Goal: Find specific page/section: Find specific page/section

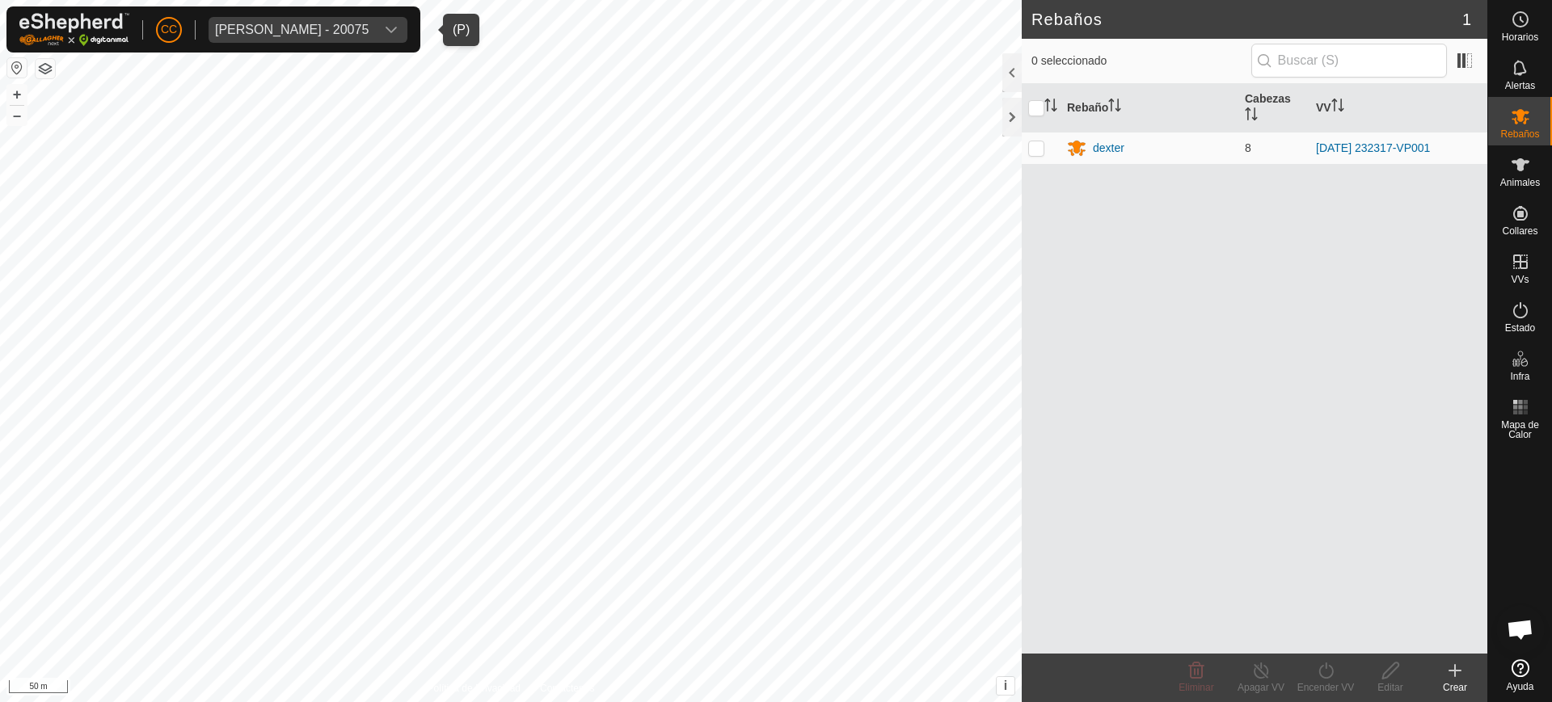
click at [369, 24] on div "[PERSON_NAME] - 20075" at bounding box center [292, 29] width 154 height 13
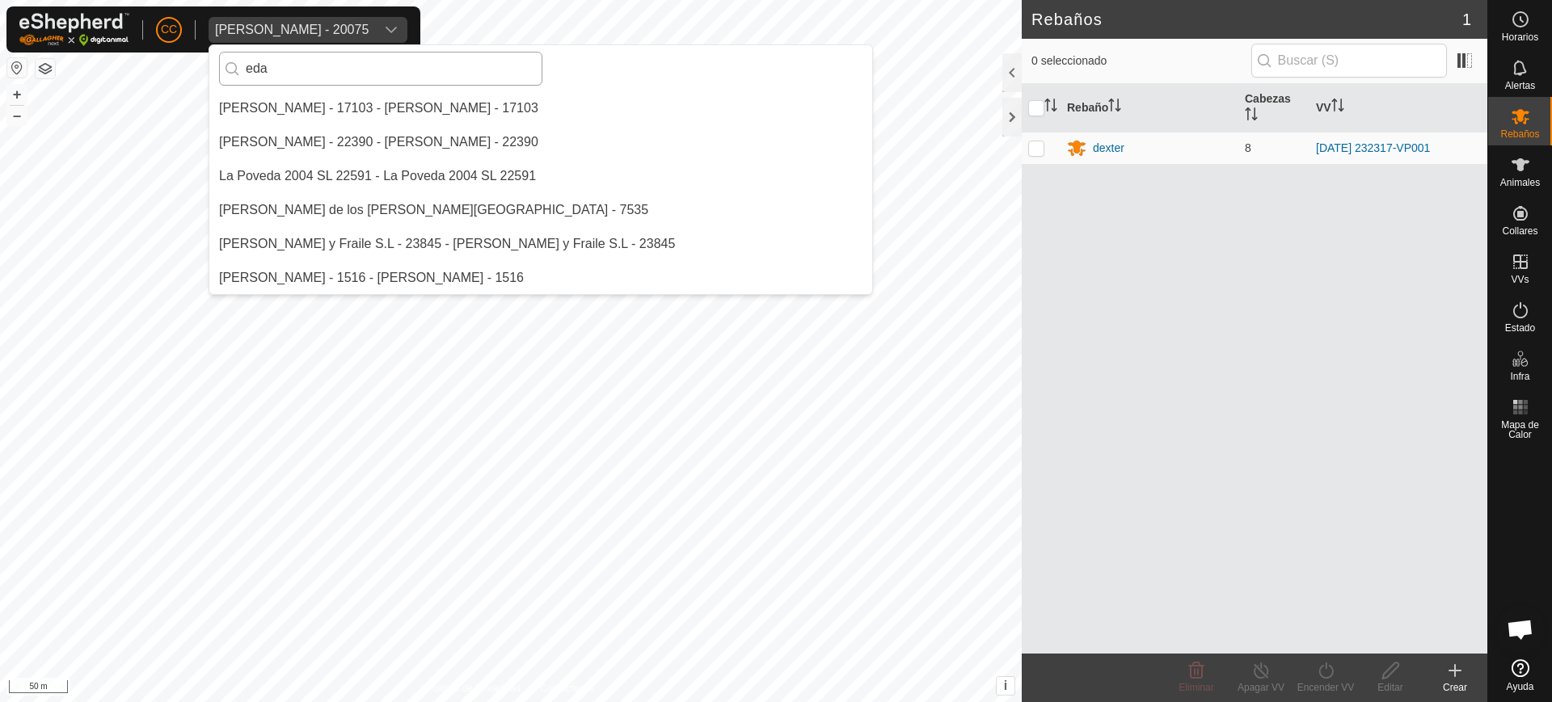
scroll to position [34, 0]
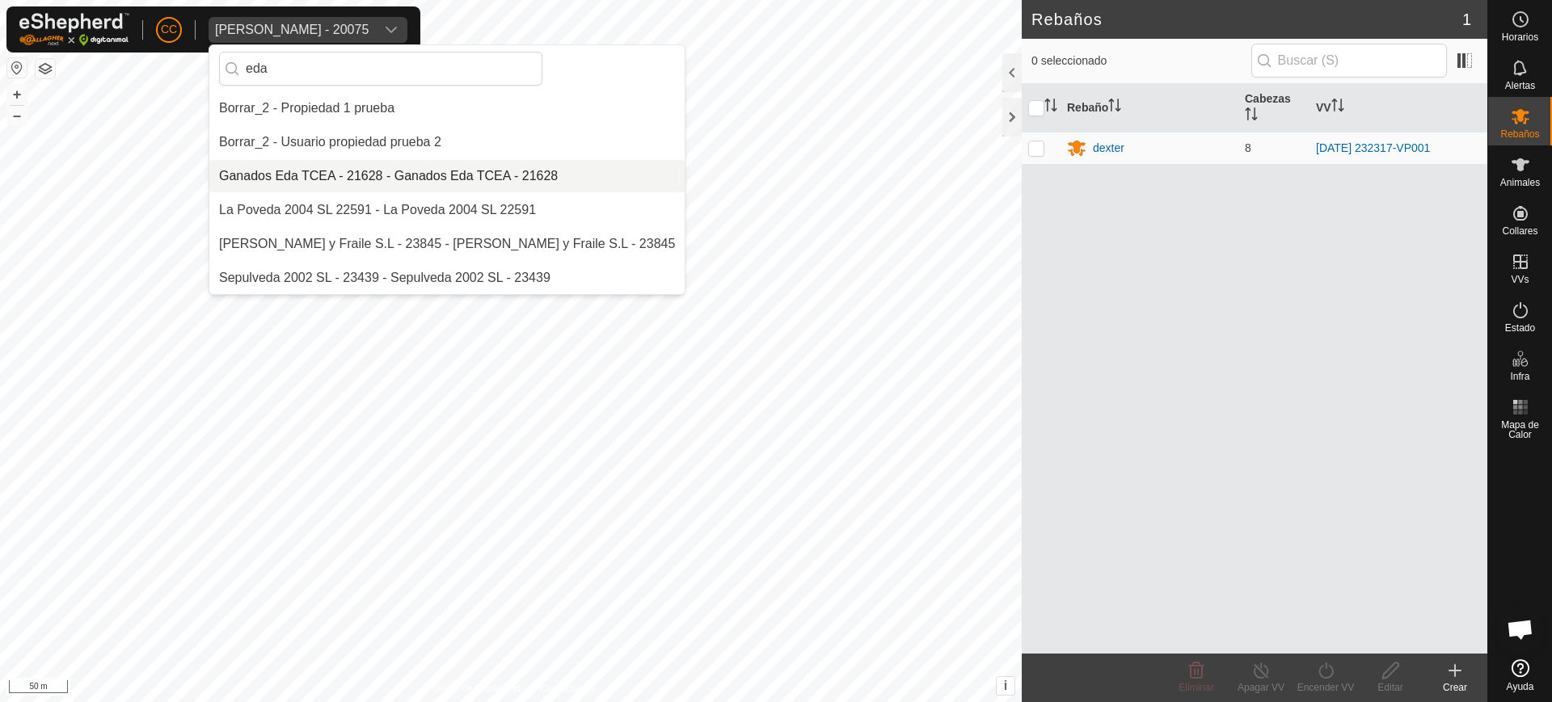
type input "eda"
click at [455, 165] on li "Ganados Eda TCEA - 21628 - Ganados Eda TCEA - 21628" at bounding box center [446, 176] width 475 height 32
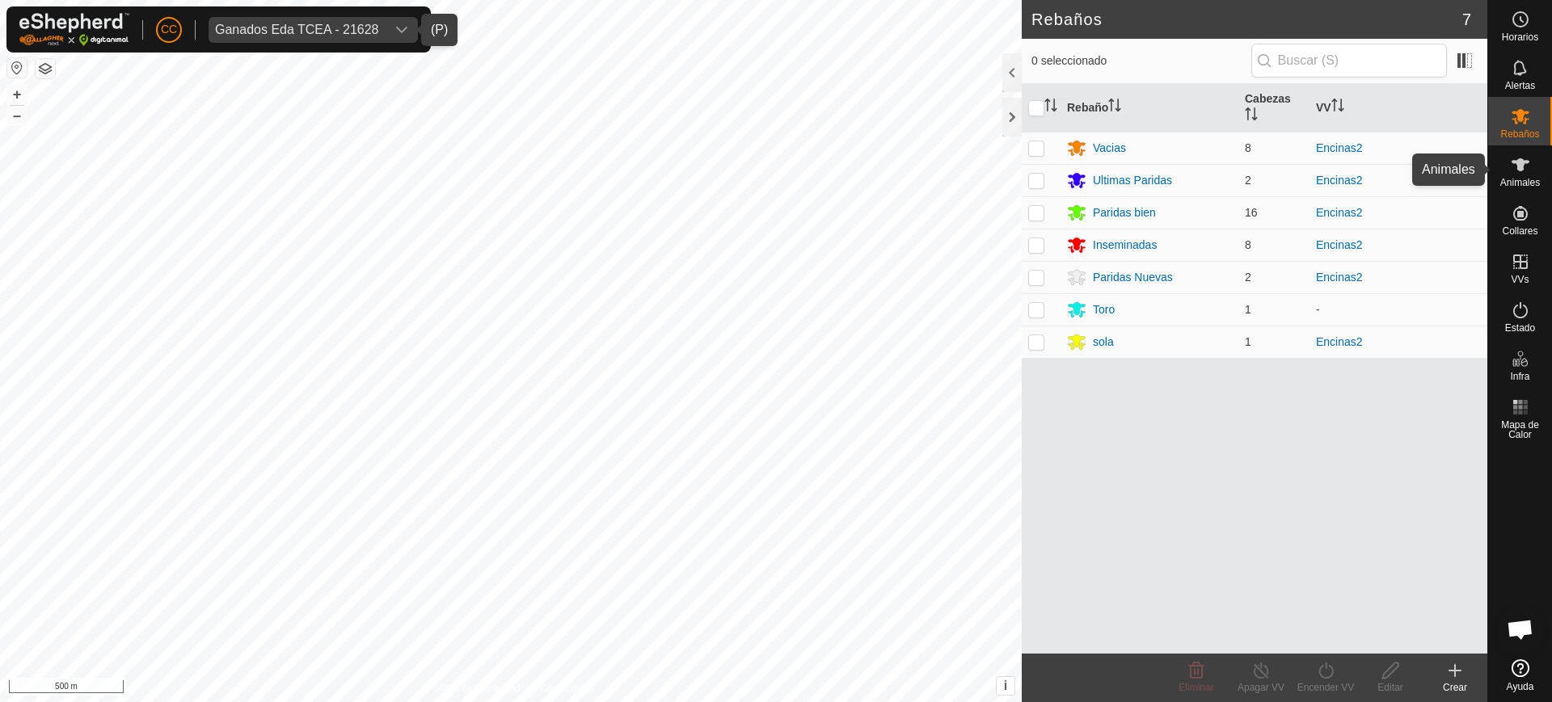
click at [1524, 160] on icon at bounding box center [1520, 164] width 18 height 13
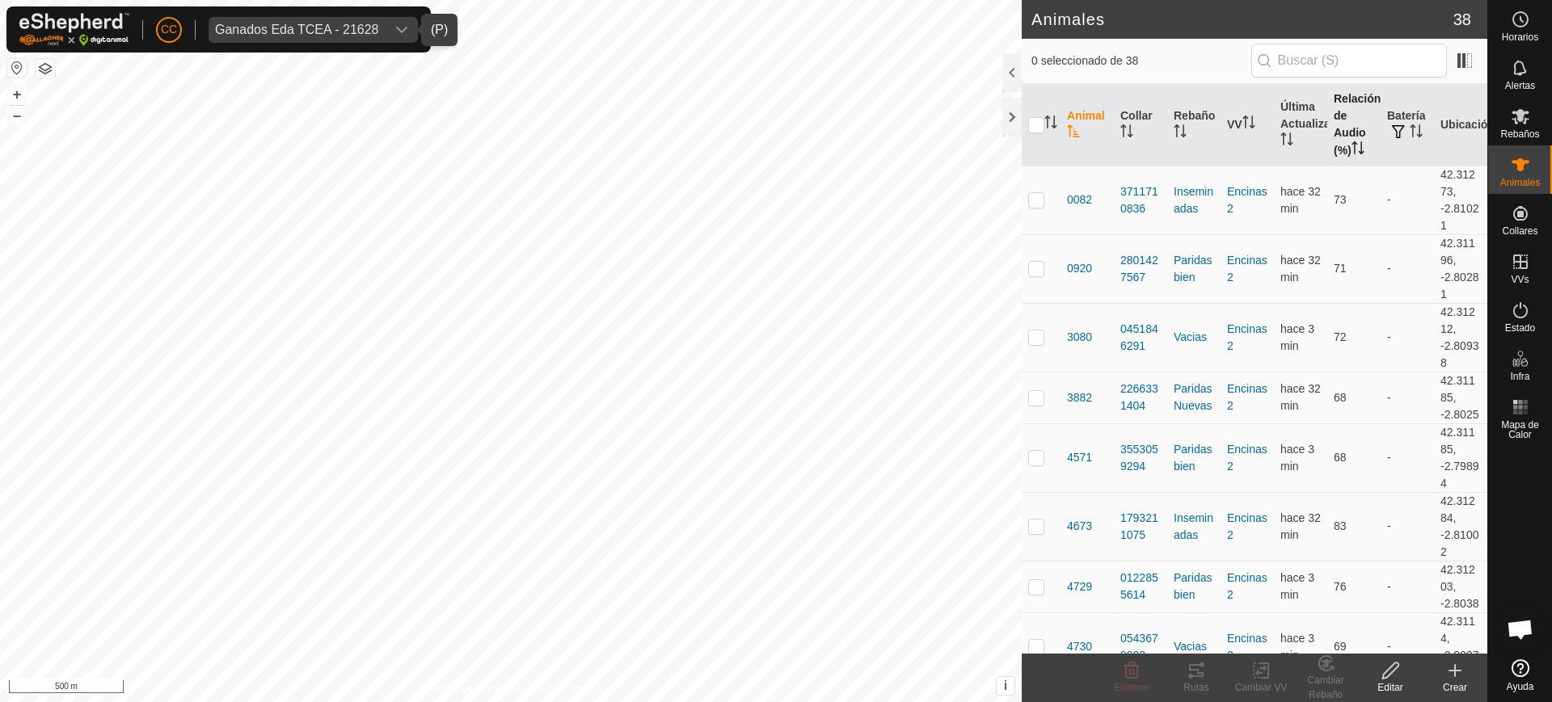
click at [1329, 124] on th "Relación de Audio (%)" at bounding box center [1353, 125] width 53 height 82
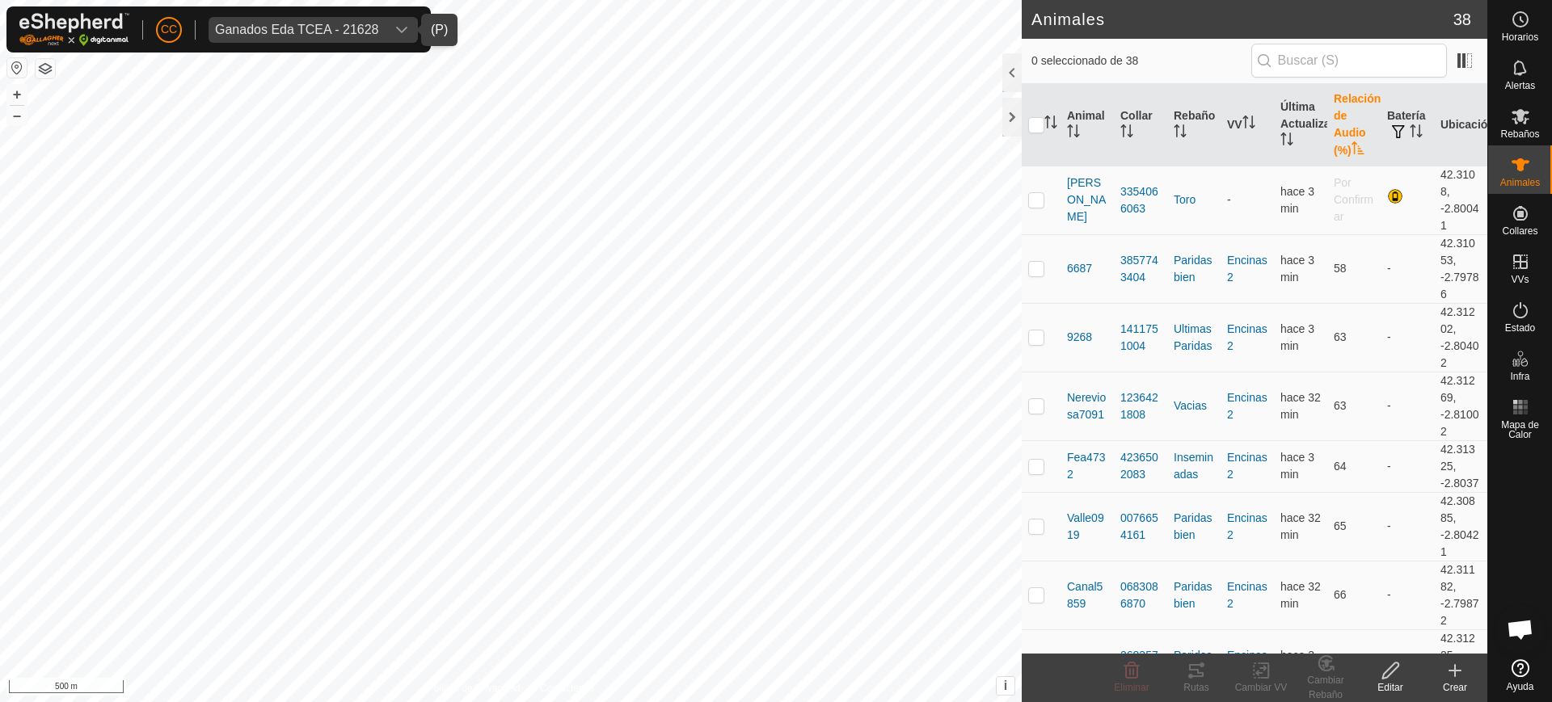
click at [1329, 124] on th "Relación de Audio (%)" at bounding box center [1353, 125] width 53 height 82
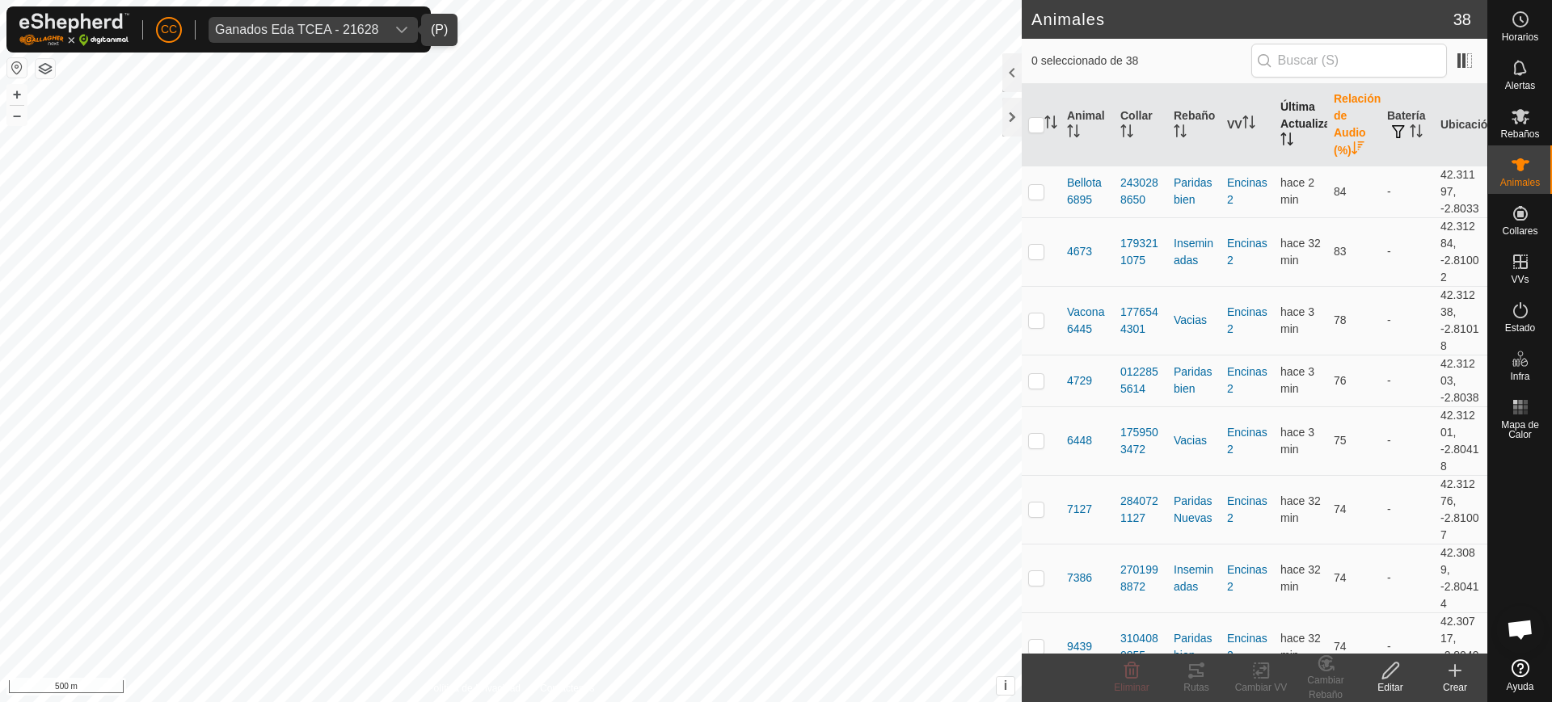
click at [1293, 128] on th "Última Actualización" at bounding box center [1300, 125] width 53 height 82
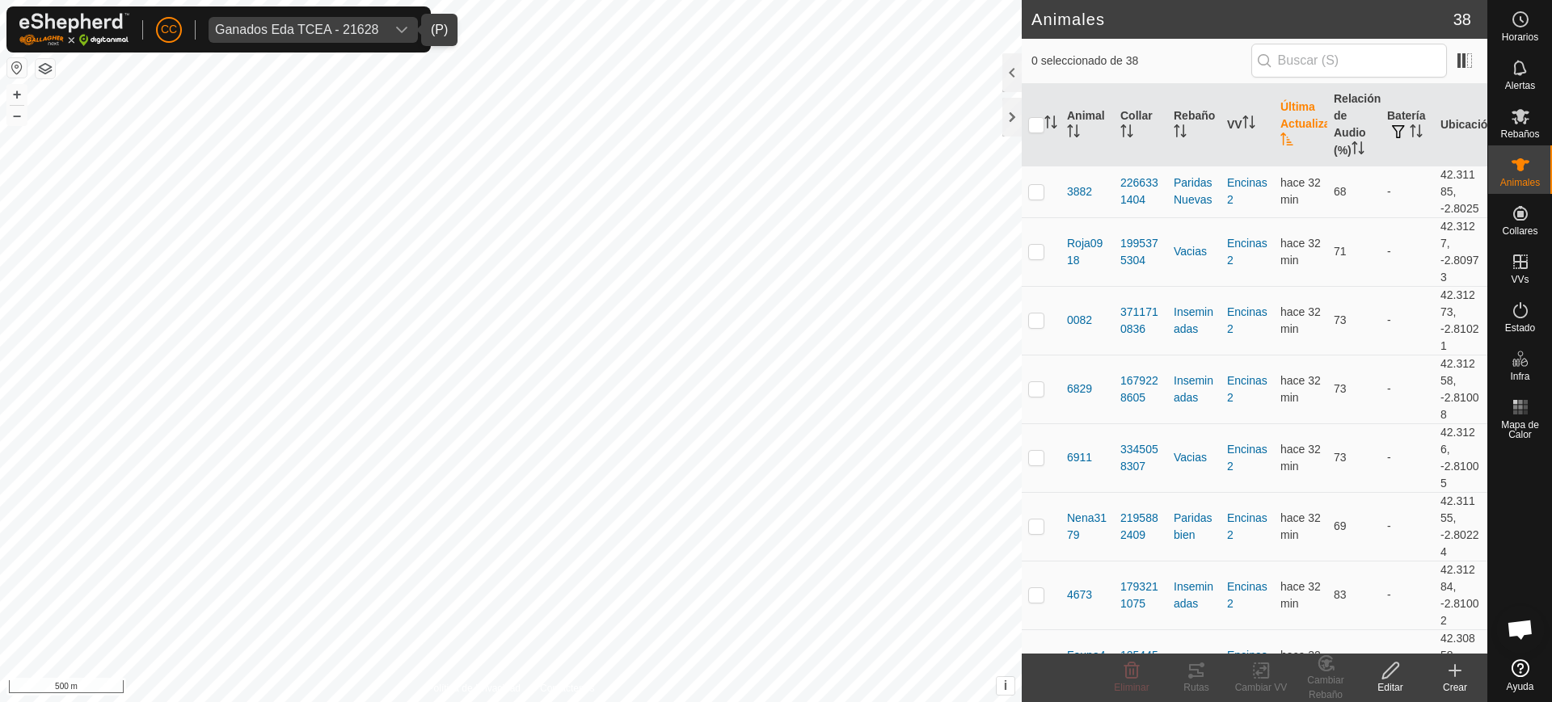
click at [1293, 128] on th "Última Actualización" at bounding box center [1300, 125] width 53 height 82
click at [19, 66] on button "button" at bounding box center [16, 67] width 19 height 19
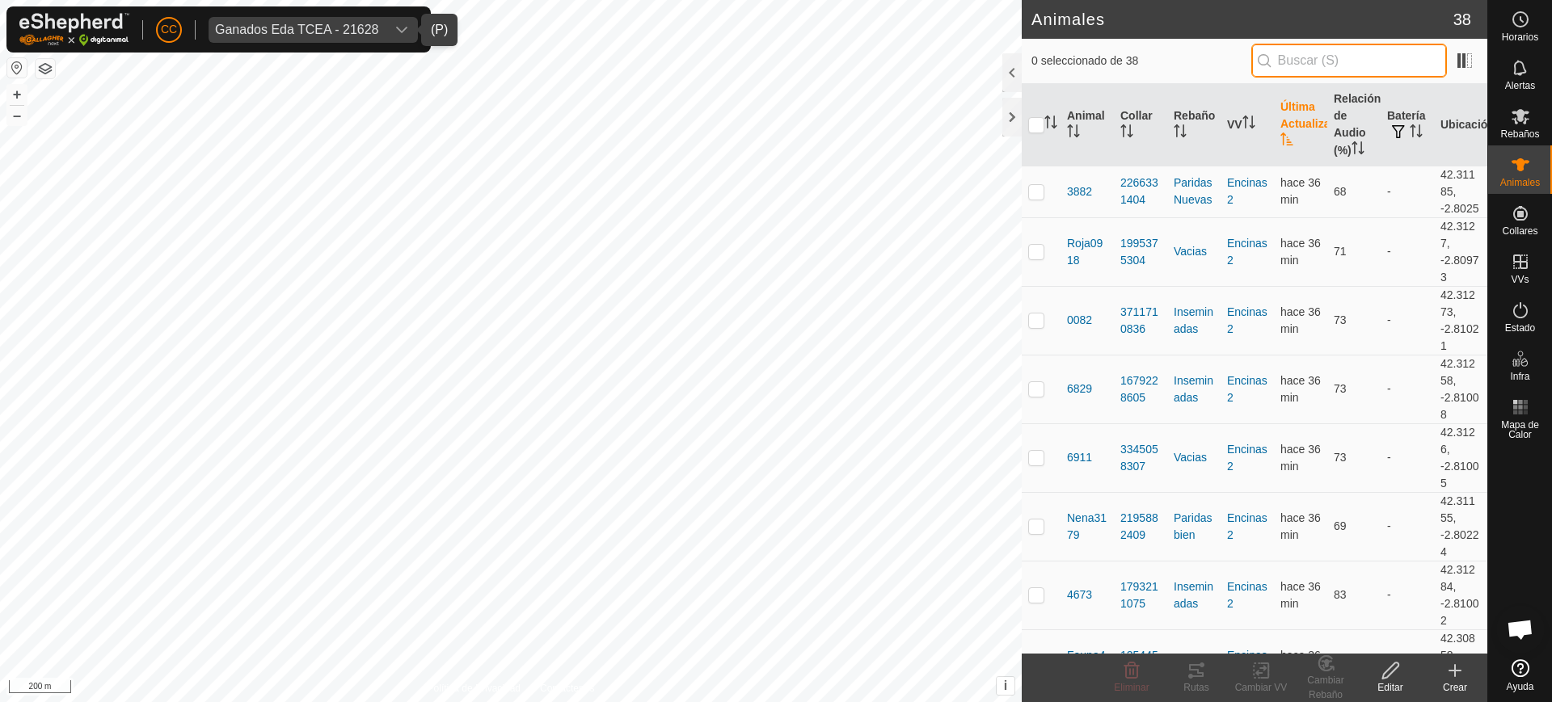
click at [1315, 44] on input "text" at bounding box center [1349, 61] width 196 height 34
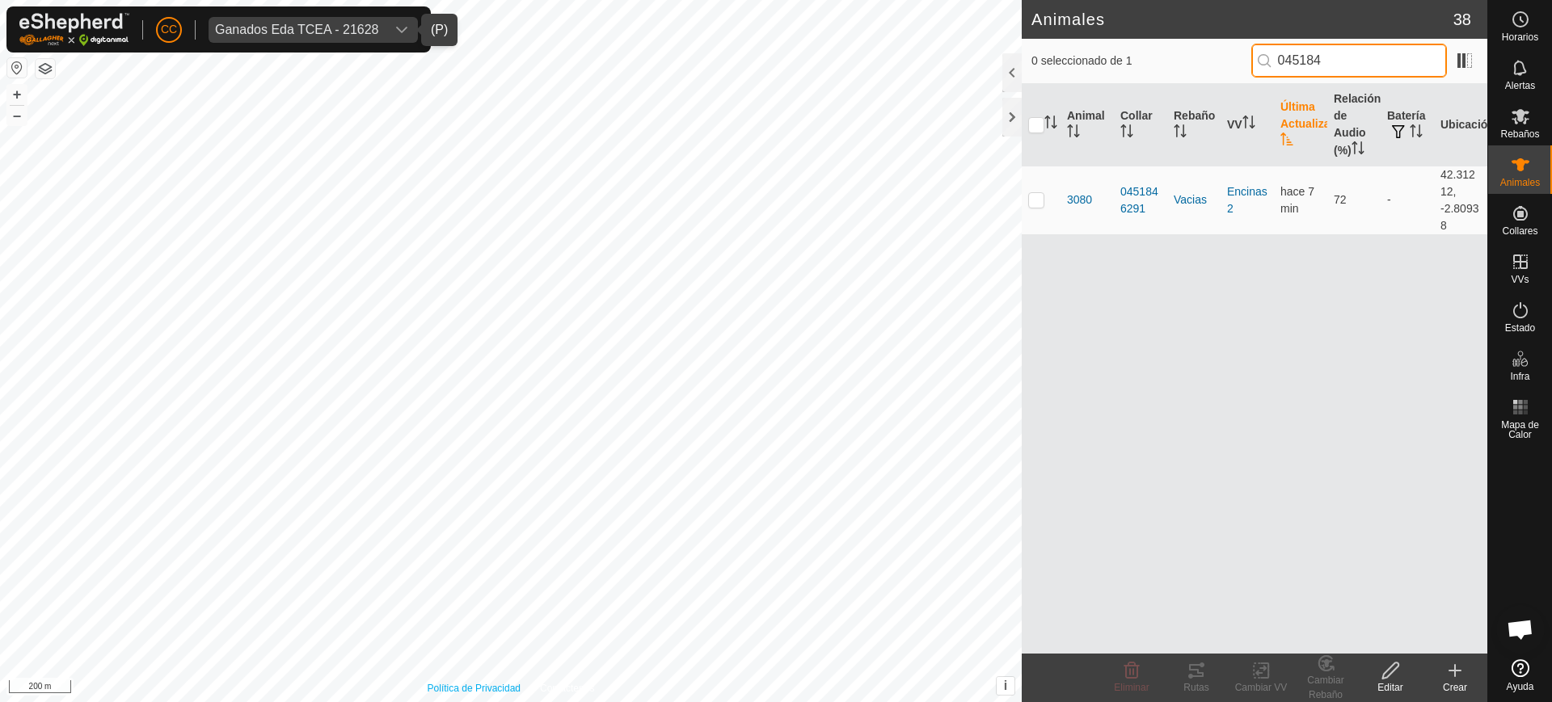
type input "045184"
